Goal: Information Seeking & Learning: Stay updated

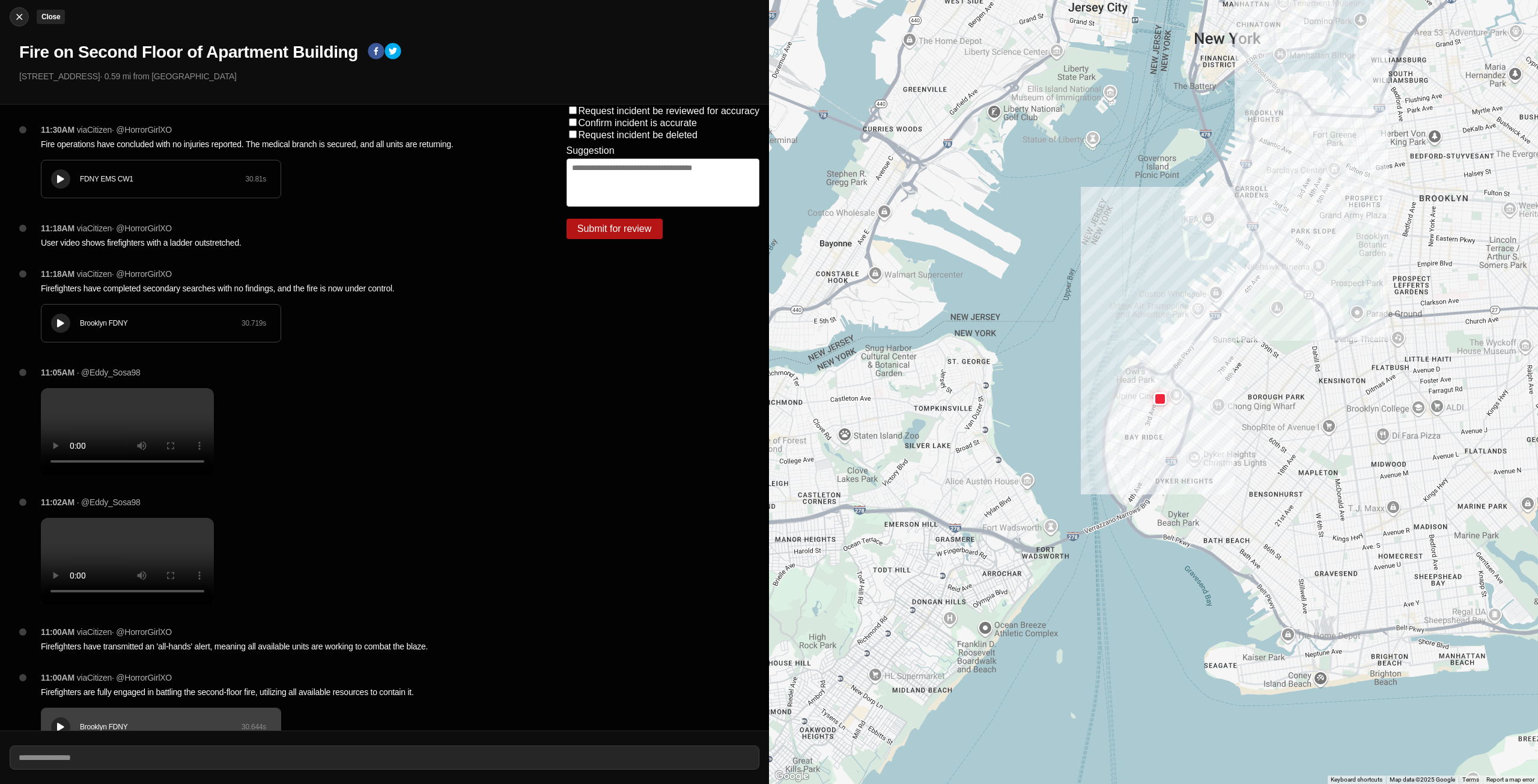
click at [20, 19] on img at bounding box center [19, 17] width 12 height 12
select select "*"
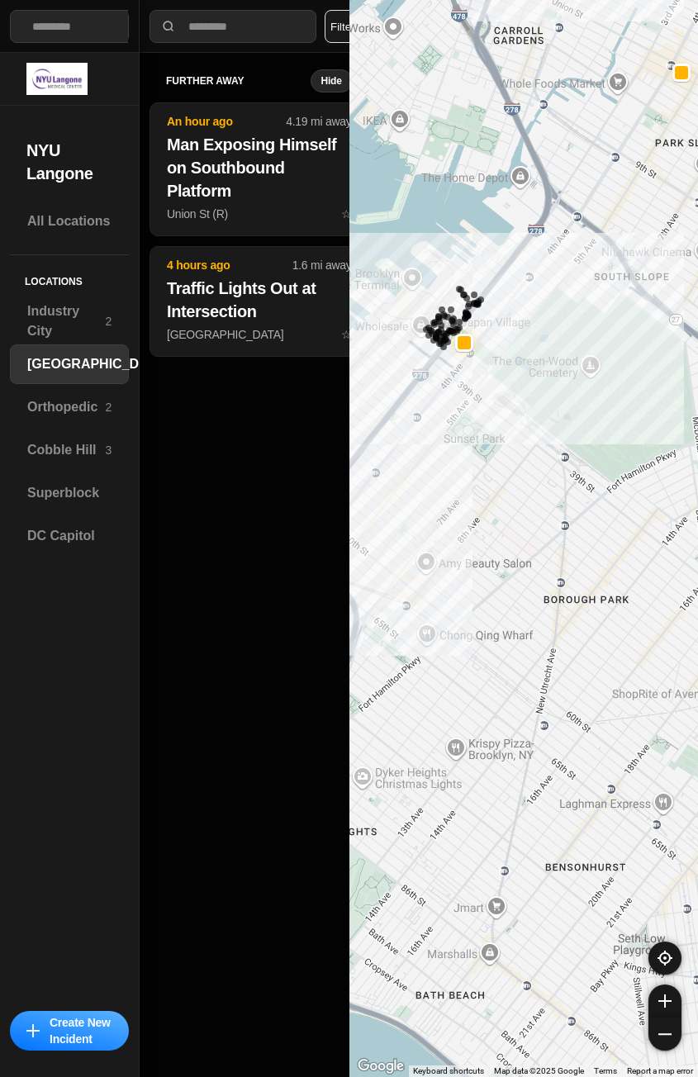
select select "*"
